Goal: Navigation & Orientation: Find specific page/section

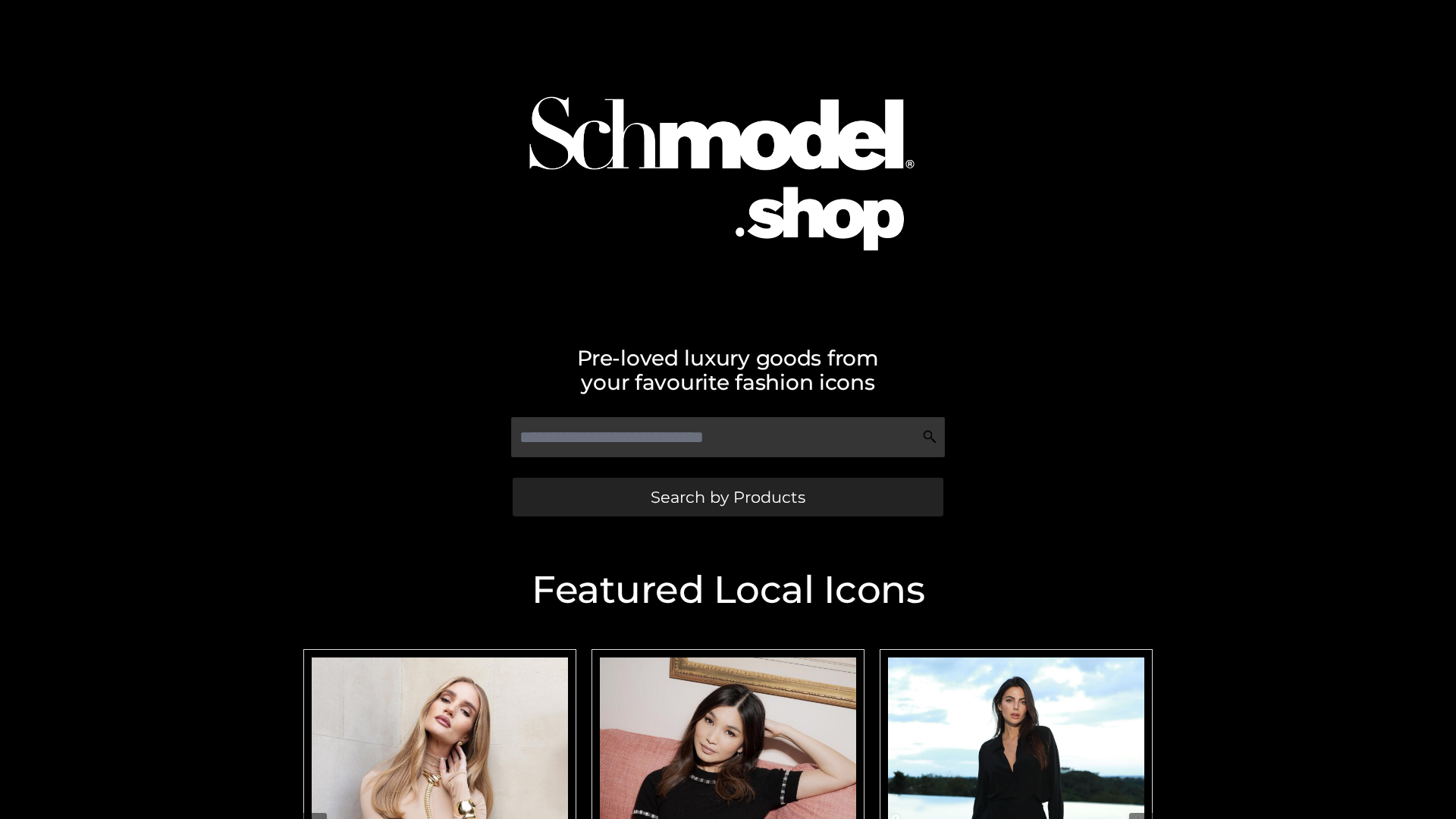
click at [727, 497] on span "Search by Products" at bounding box center [728, 497] width 155 height 16
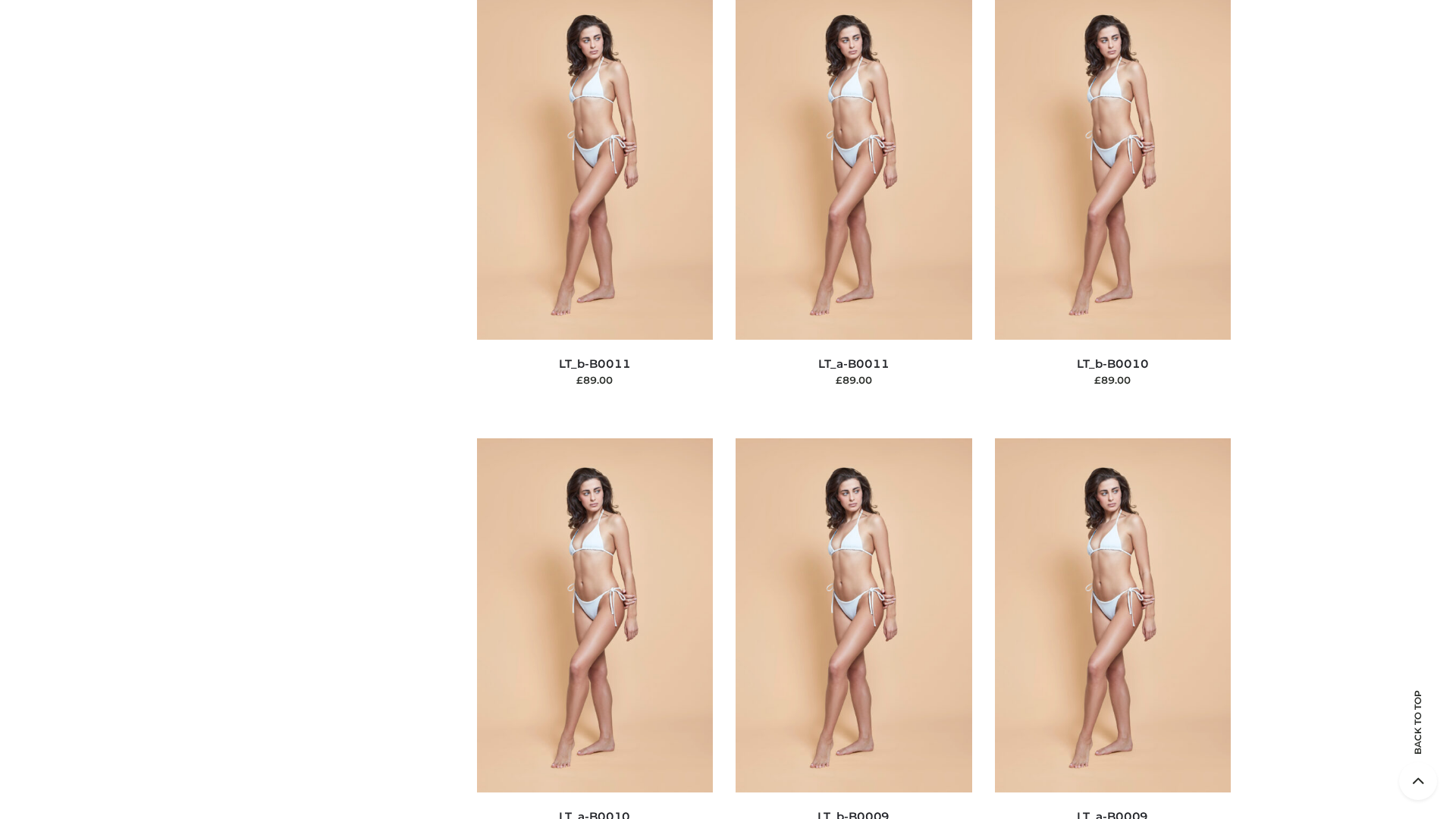
scroll to position [6812, 0]
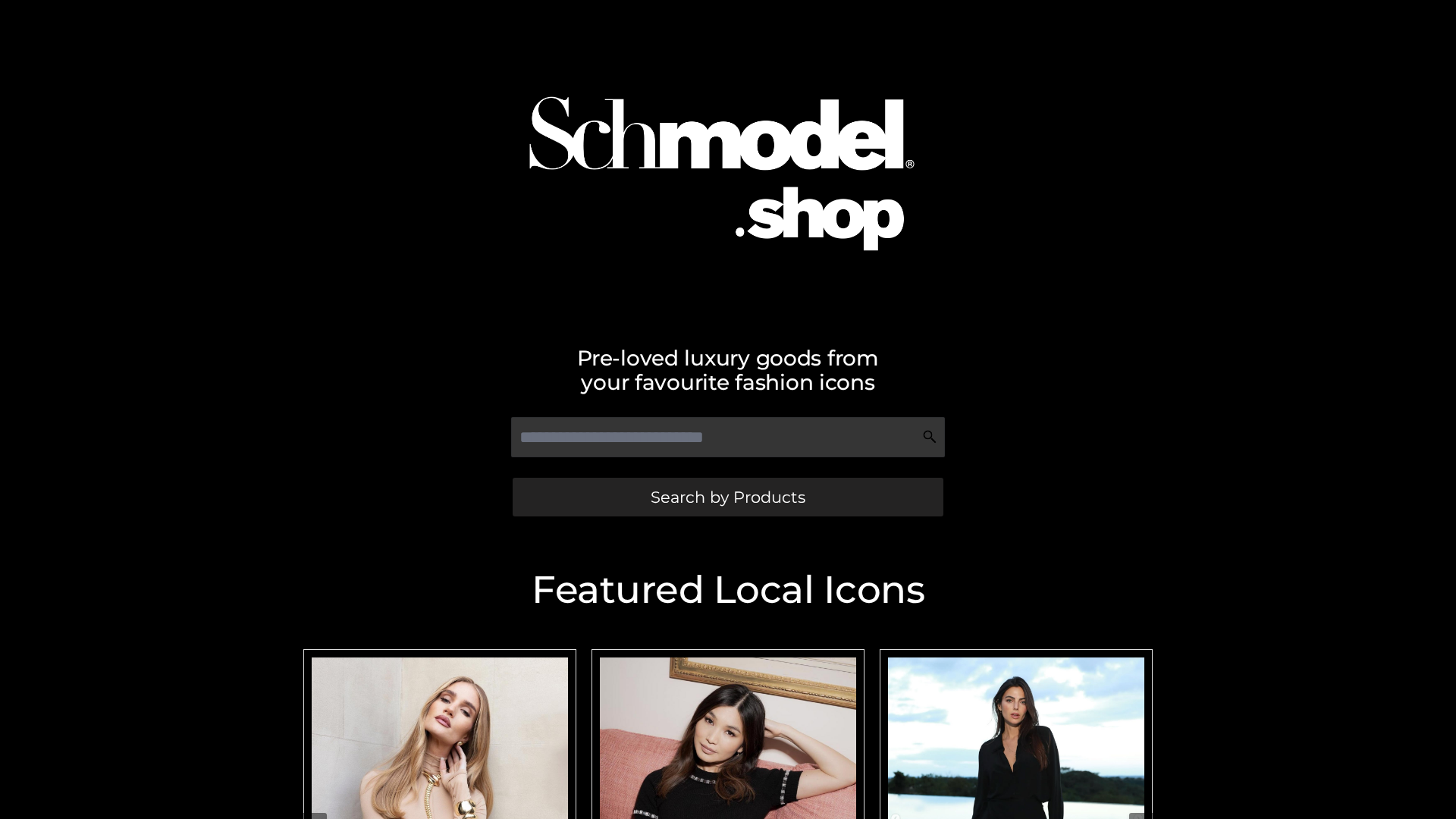
click at [727, 497] on span "Search by Products" at bounding box center [728, 497] width 155 height 16
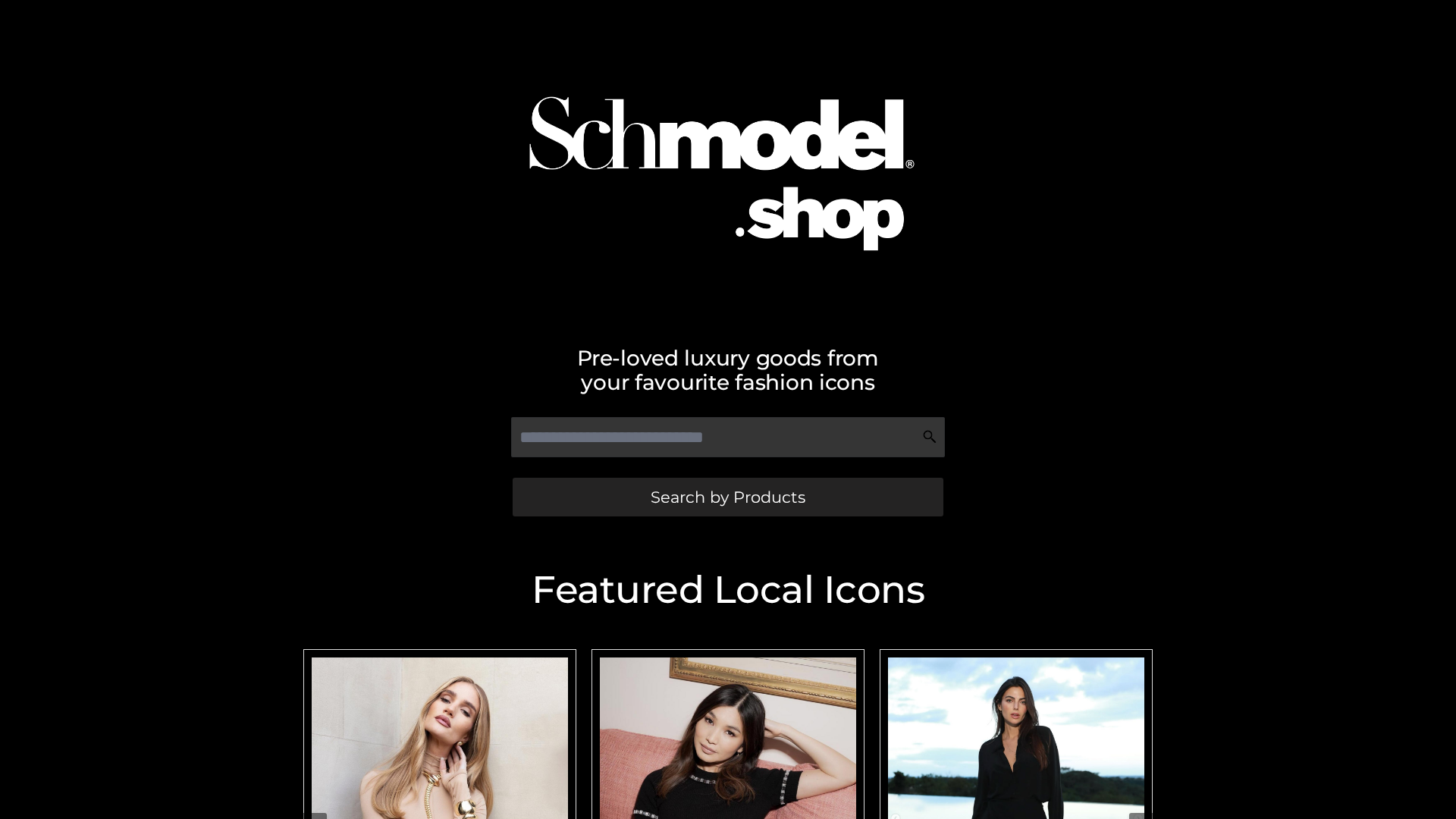
click at [727, 497] on span "Search by Products" at bounding box center [728, 497] width 155 height 16
